Goal: Transaction & Acquisition: Book appointment/travel/reservation

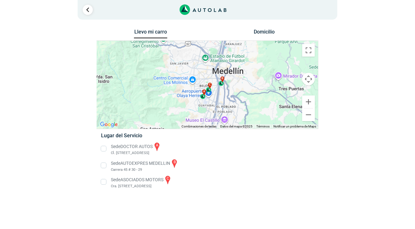
click at [103, 149] on li "Sede DOCTOR AUTOS a Cl. [STREET_ADDRESS]" at bounding box center [207, 149] width 222 height 14
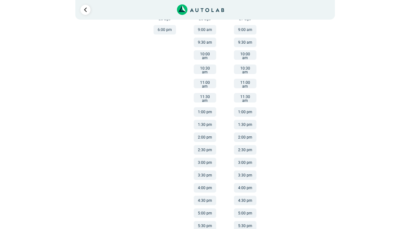
scroll to position [131, 0]
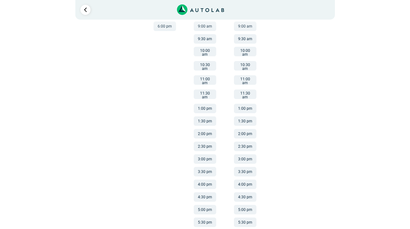
click at [209, 129] on button "2:00 pm" at bounding box center [205, 133] width 22 height 9
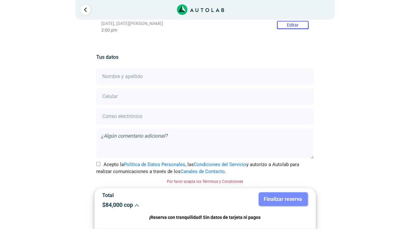
scroll to position [114, 0]
click at [166, 76] on input "text" at bounding box center [204, 77] width 217 height 16
type input "[PERSON_NAME]"
click at [279, 97] on input "number" at bounding box center [204, 97] width 217 height 16
type input "3157909727"
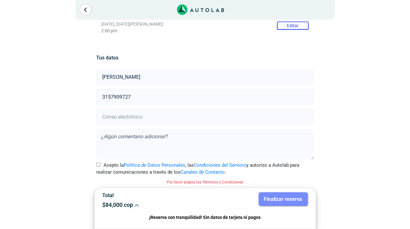
click at [287, 116] on input "email" at bounding box center [204, 117] width 217 height 16
type input "[EMAIL_ADDRESS][DOMAIN_NAME]"
click at [97, 163] on input "Acepto la Política de Datos Personales , las Condiciones del Servicio y autoriz…" at bounding box center [98, 165] width 4 height 4
checkbox input "true"
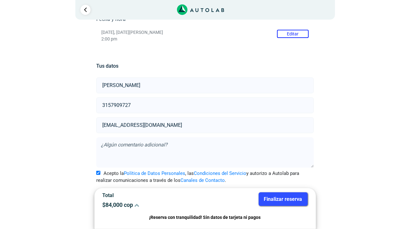
click at [293, 200] on button "Finalizar reserva" at bounding box center [283, 199] width 49 height 14
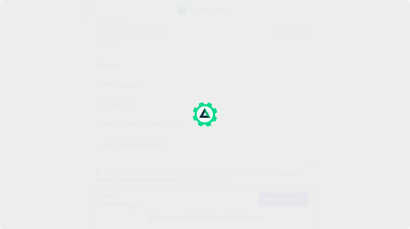
scroll to position [0, 0]
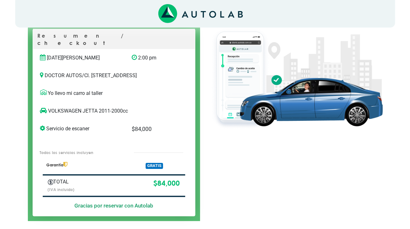
scroll to position [71, 0]
